Goal: Transaction & Acquisition: Purchase product/service

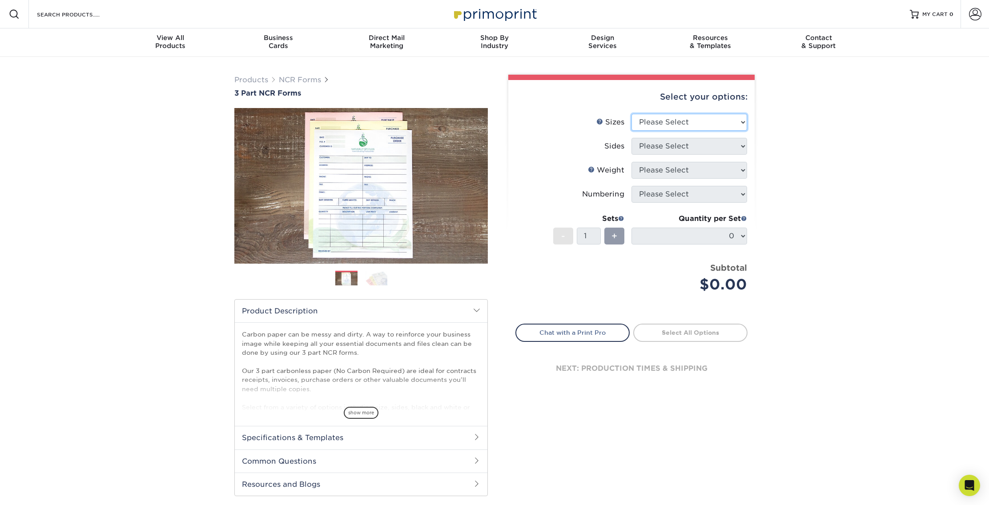
select select "8.50x11.00"
click option "8.5" x 11"" at bounding box center [0, 0] width 0 height 0
select select "2295b6f0-1f96-4774-b4ab-d24da34c0f39"
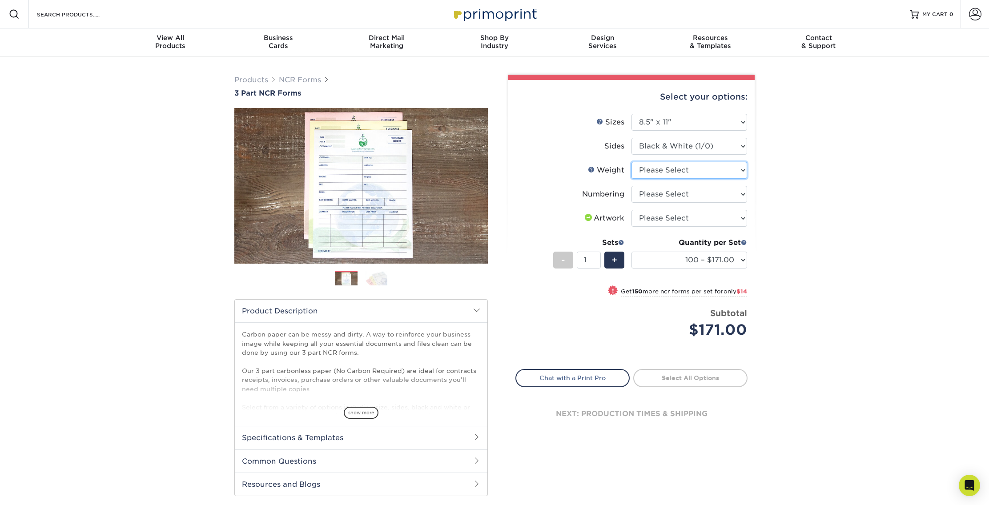
select select "20LB3P"
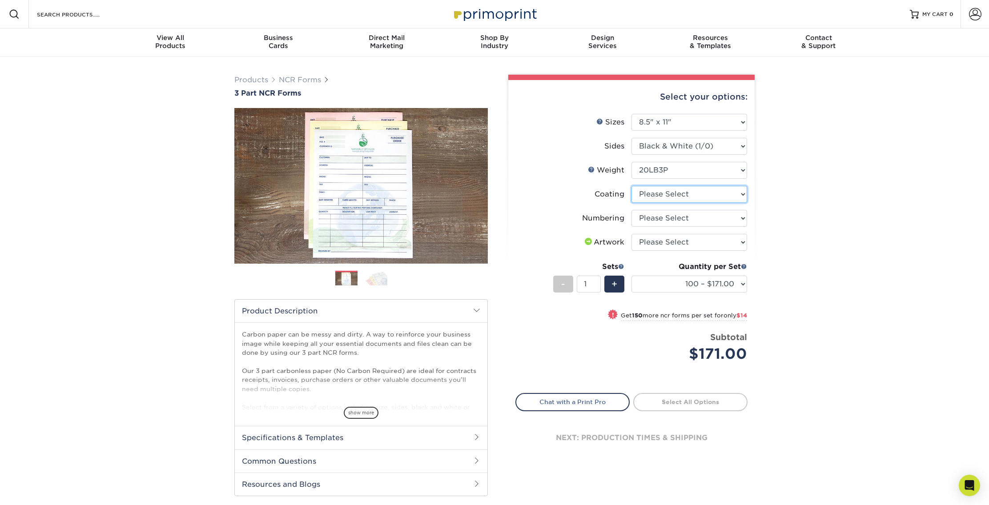
select select "3e7618de-abca-4bda-9f97-8b9129e913d8"
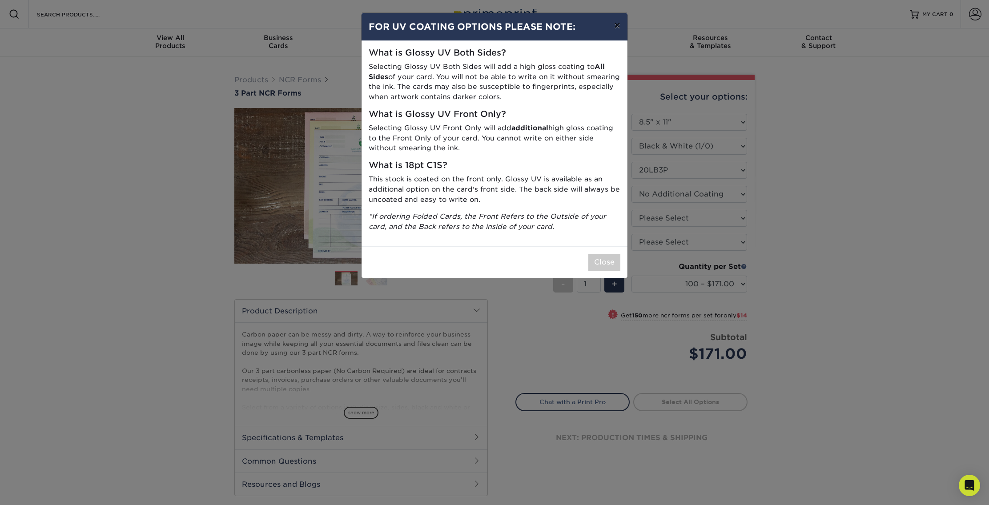
click at [616, 27] on button "×" at bounding box center [617, 25] width 20 height 25
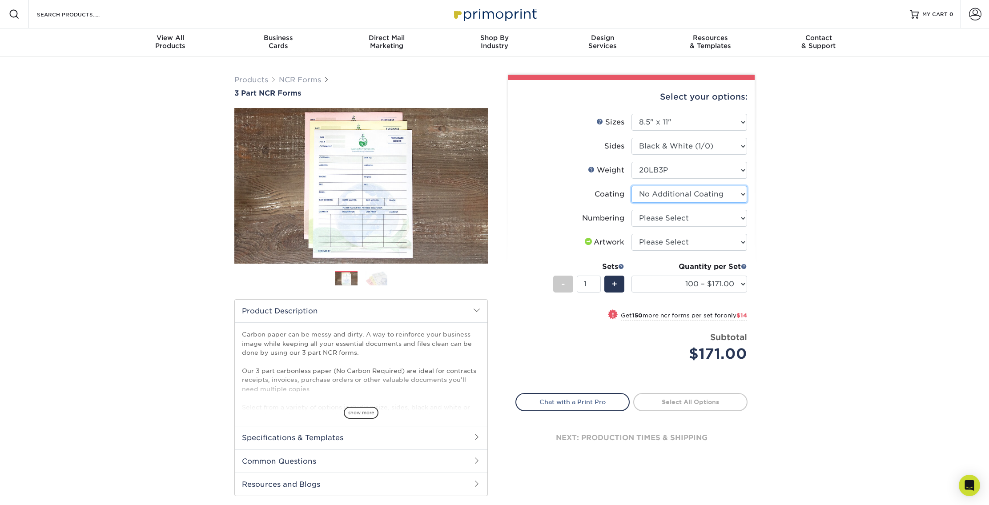
click option "No Additional Coating" at bounding box center [0, 0] width 0 height 0
select select "936c80a5-99b7-47e8-acd6-e5b2b860875a"
click option "No Numbering" at bounding box center [0, 0] width 0 height 0
select select "upload"
click option "I will upload files" at bounding box center [0, 0] width 0 height 0
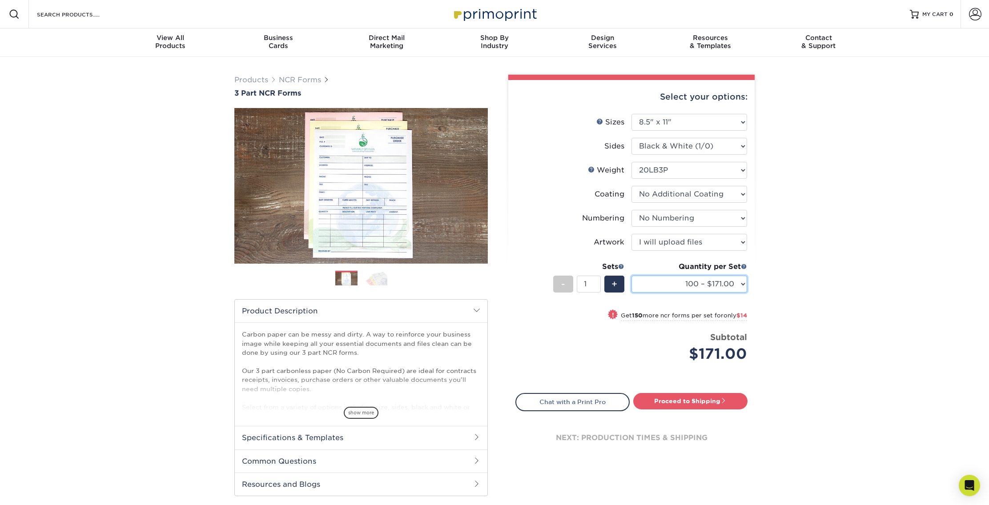
select select "1000 – $372.00"
click option "1000 – $372.00" at bounding box center [0, 0] width 0 height 0
